Goal: Task Accomplishment & Management: Complete application form

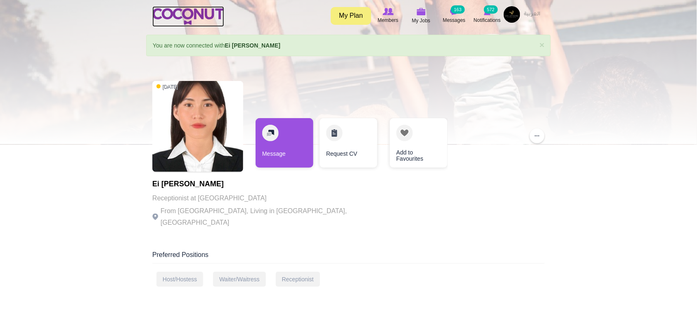
click at [172, 14] on img at bounding box center [188, 16] width 72 height 17
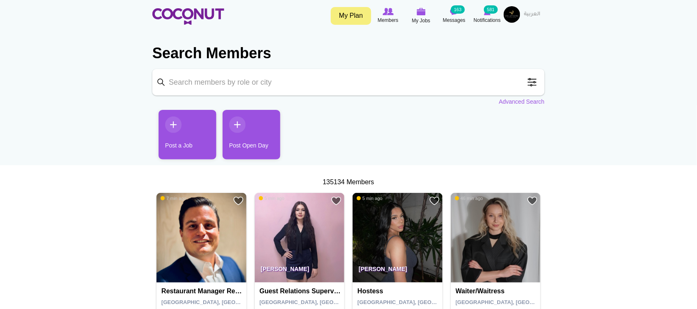
click at [182, 136] on link "Post a Job" at bounding box center [188, 135] width 58 height 50
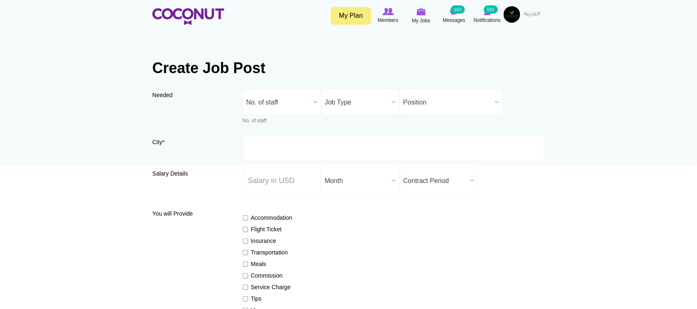
click at [293, 104] on span "No. of staff" at bounding box center [278, 102] width 64 height 26
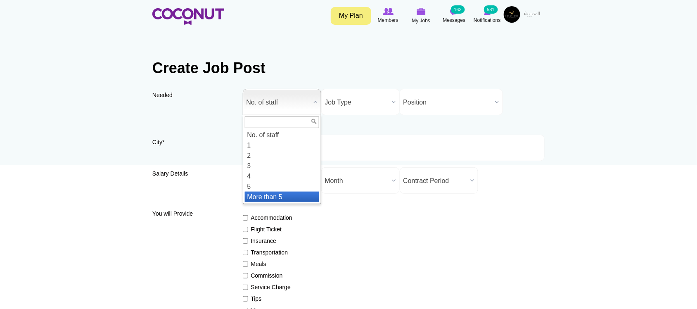
click at [267, 196] on li "More than 5" at bounding box center [282, 197] width 74 height 10
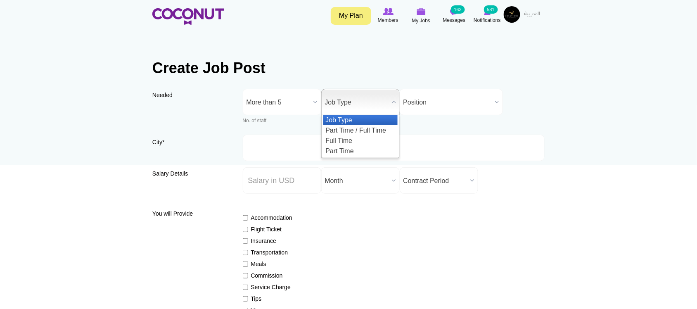
click at [374, 102] on span "Job Type" at bounding box center [357, 102] width 64 height 26
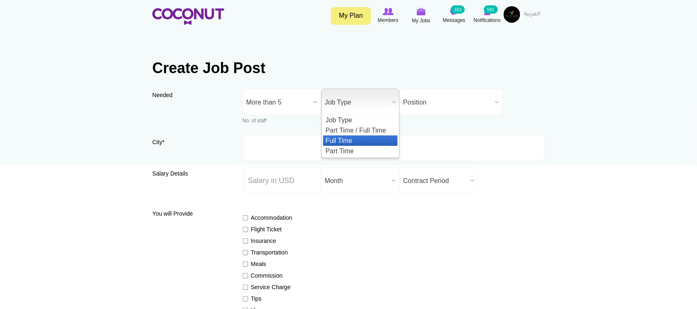
drag, startPoint x: 342, startPoint y: 138, endPoint x: 428, endPoint y: 106, distance: 91.9
click at [343, 138] on li "Full Time" at bounding box center [360, 140] width 74 height 10
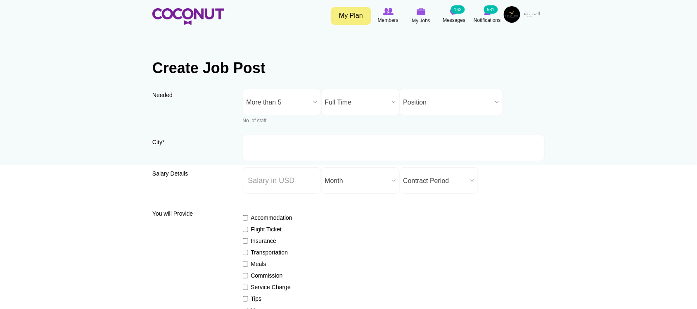
click at [433, 98] on span "Position" at bounding box center [447, 102] width 88 height 26
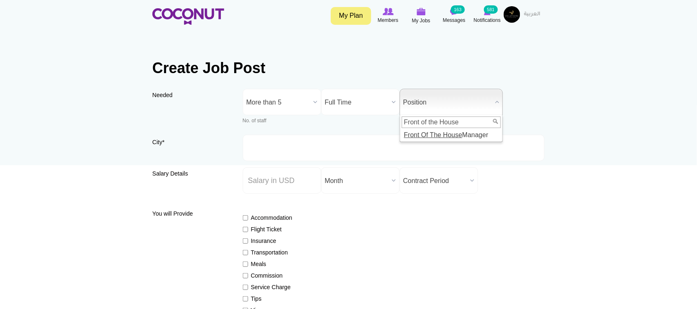
type input "Front of the House"
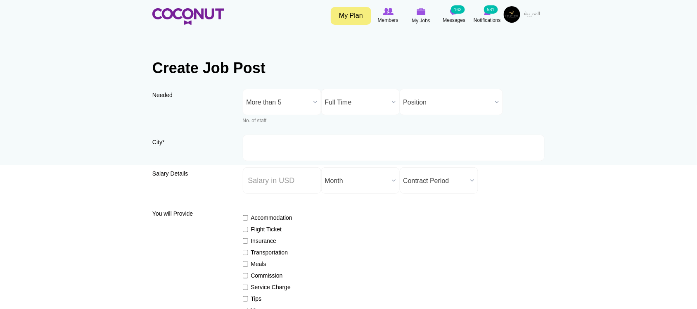
click at [465, 103] on span "Position" at bounding box center [447, 102] width 88 height 26
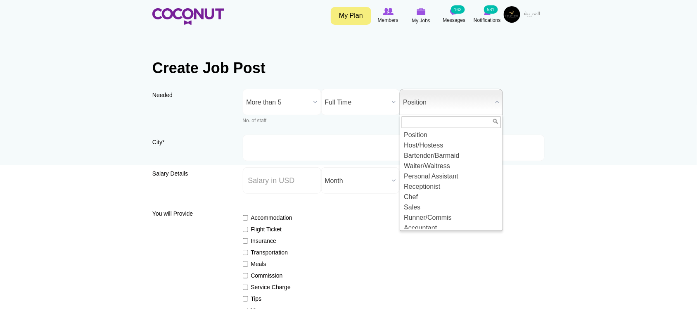
click at [420, 124] on input "text" at bounding box center [451, 122] width 99 height 12
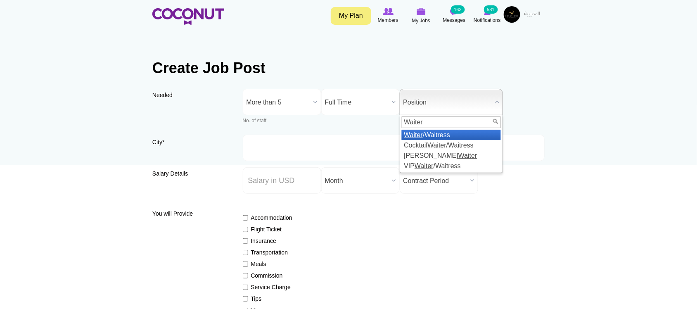
type input "Waiter"
click at [423, 139] on li "Waiter /Waitress" at bounding box center [451, 135] width 99 height 10
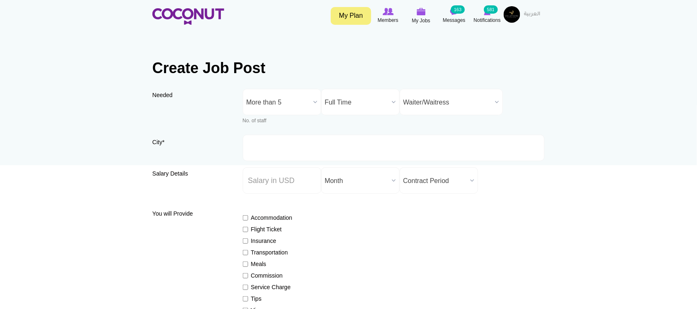
click at [527, 121] on div "Needed Needed * No. of staff 1 2 3 4 5 More than 5 More than 5 No. of staff 1 2…" at bounding box center [348, 112] width 392 height 46
click at [228, 132] on div "Needed Needed * No. of staff 1 2 3 4 5 More than 5 More than 5 No. of staff 1 2…" at bounding box center [348, 112] width 392 height 46
click at [246, 149] on input "City *" at bounding box center [394, 148] width 302 height 26
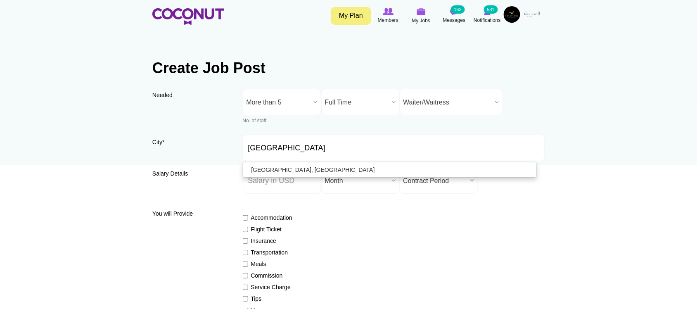
type input "[GEOGRAPHIC_DATA], [GEOGRAPHIC_DATA]"
click at [211, 151] on label "City *" at bounding box center [191, 145] width 78 height 14
click at [243, 151] on input "[GEOGRAPHIC_DATA], [GEOGRAPHIC_DATA]" at bounding box center [394, 148] width 302 height 26
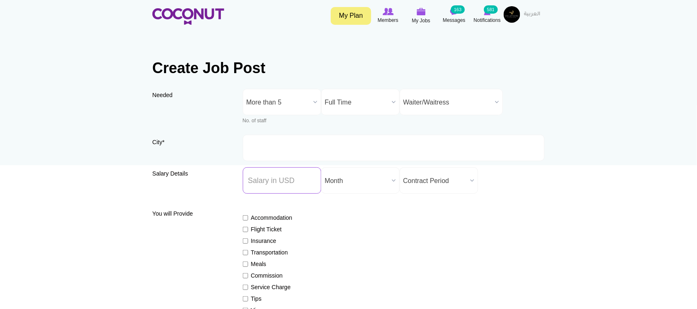
click at [275, 189] on input "Salary ($) *" at bounding box center [282, 180] width 78 height 26
drag, startPoint x: 301, startPoint y: 182, endPoint x: 315, endPoint y: 180, distance: 13.3
click at [301, 182] on input "Salary ($) *" at bounding box center [282, 180] width 78 height 26
click at [277, 187] on input "Salary ($) *" at bounding box center [282, 180] width 78 height 26
click at [299, 184] on input "Salary ($) *" at bounding box center [282, 180] width 78 height 26
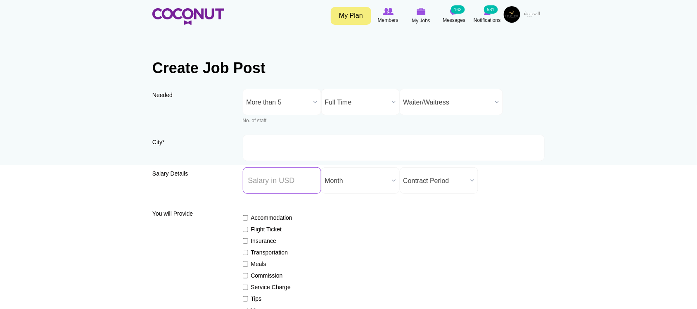
click at [282, 177] on input "Salary ($) *" at bounding box center [282, 180] width 78 height 26
click at [340, 180] on span "Month" at bounding box center [357, 181] width 64 height 26
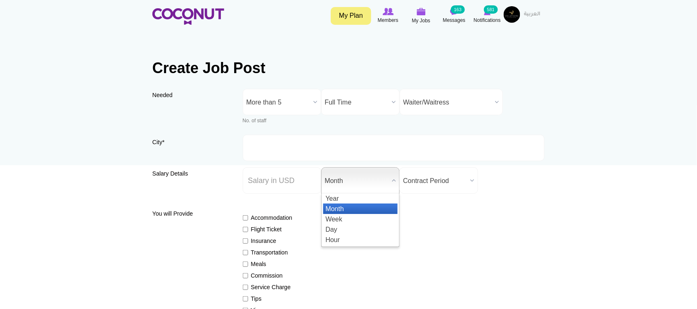
click at [338, 211] on li "Month" at bounding box center [360, 208] width 74 height 10
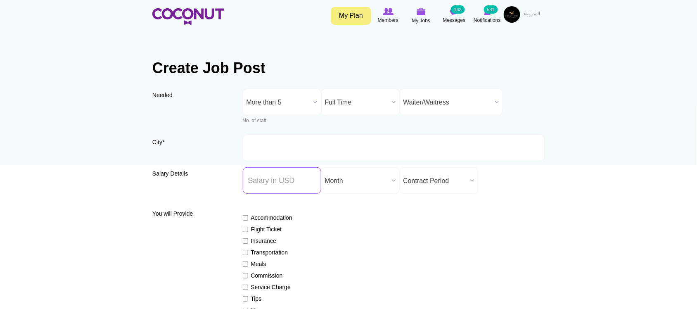
click at [267, 180] on input "Salary ($) *" at bounding box center [282, 180] width 78 height 26
click at [292, 183] on input "Salary ($) *" at bounding box center [282, 180] width 78 height 26
type input "5"
type input "1600"
click at [454, 181] on span "Contract Period" at bounding box center [435, 181] width 64 height 26
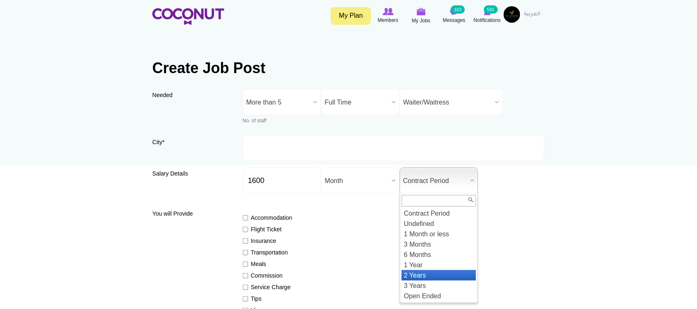
click at [426, 279] on li "2 Years" at bounding box center [439, 275] width 74 height 10
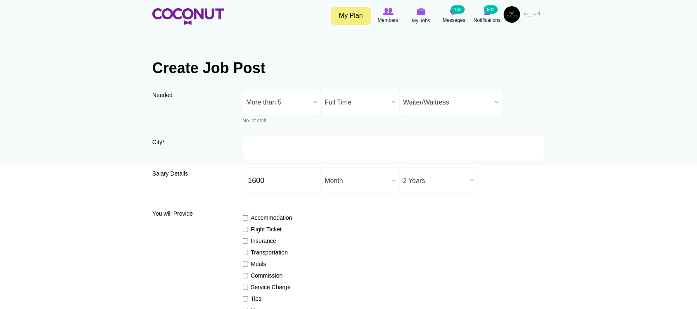
click at [510, 234] on div "Accommodation Flight Ticket Insurance Transportation Meals Commission Service C…" at bounding box center [394, 276] width 302 height 140
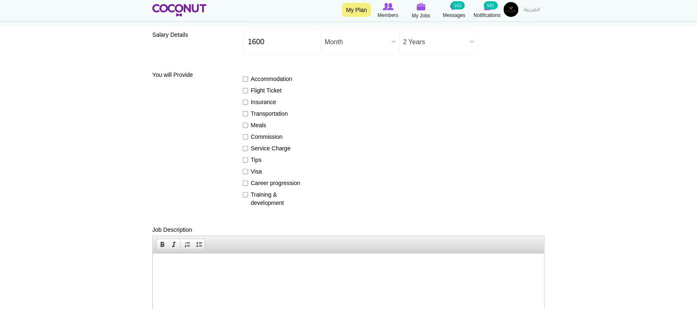
scroll to position [139, 0]
click at [419, 141] on div "Accommodation Flight Ticket Insurance Transportation Meals Commission Service C…" at bounding box center [394, 137] width 302 height 140
